Goal: Find specific page/section: Find specific page/section

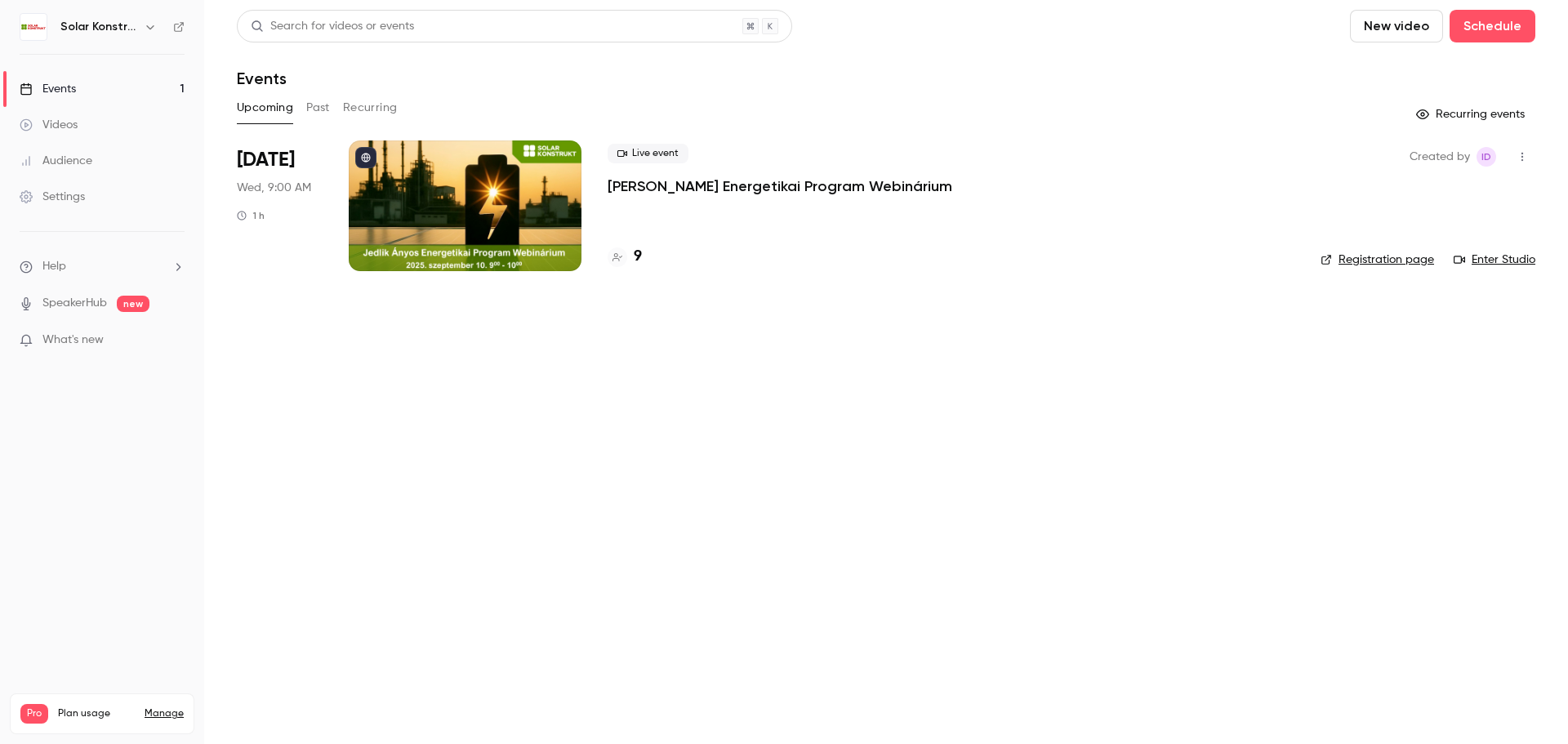
click at [500, 214] on div at bounding box center [464, 205] width 233 height 130
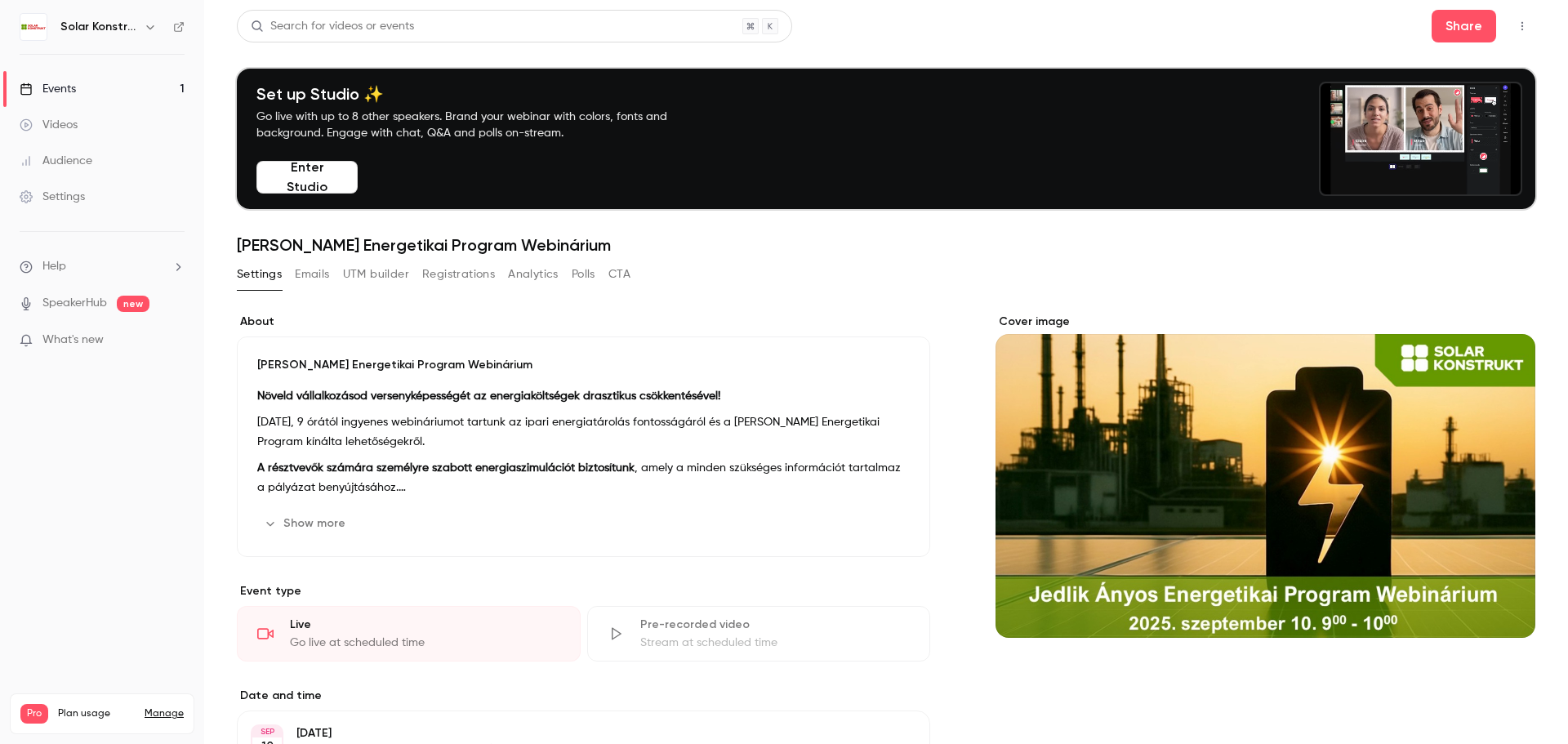
click at [446, 277] on button "Registrations" at bounding box center [458, 273] width 73 height 26
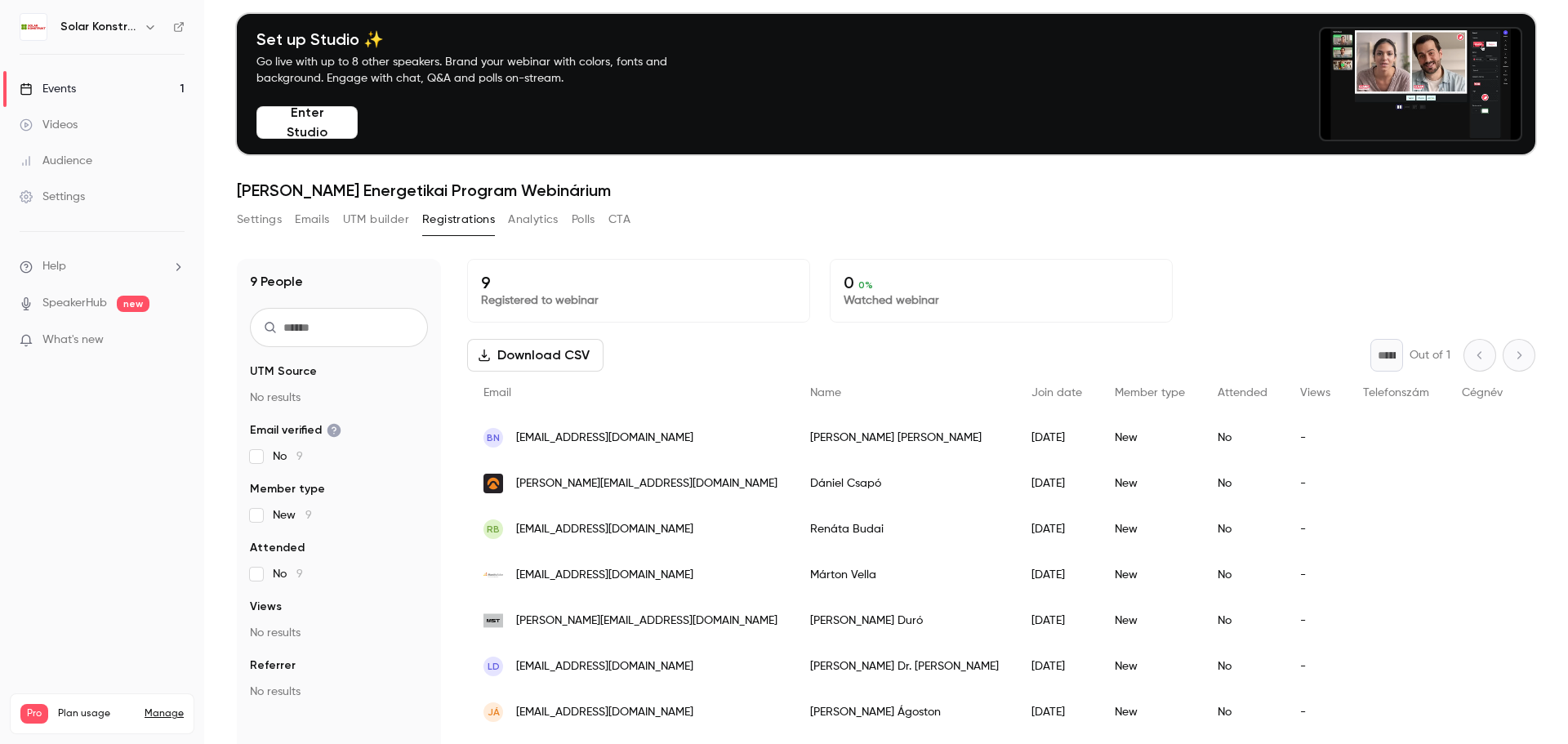
scroll to position [82, 0]
